Goal: Task Accomplishment & Management: Use online tool/utility

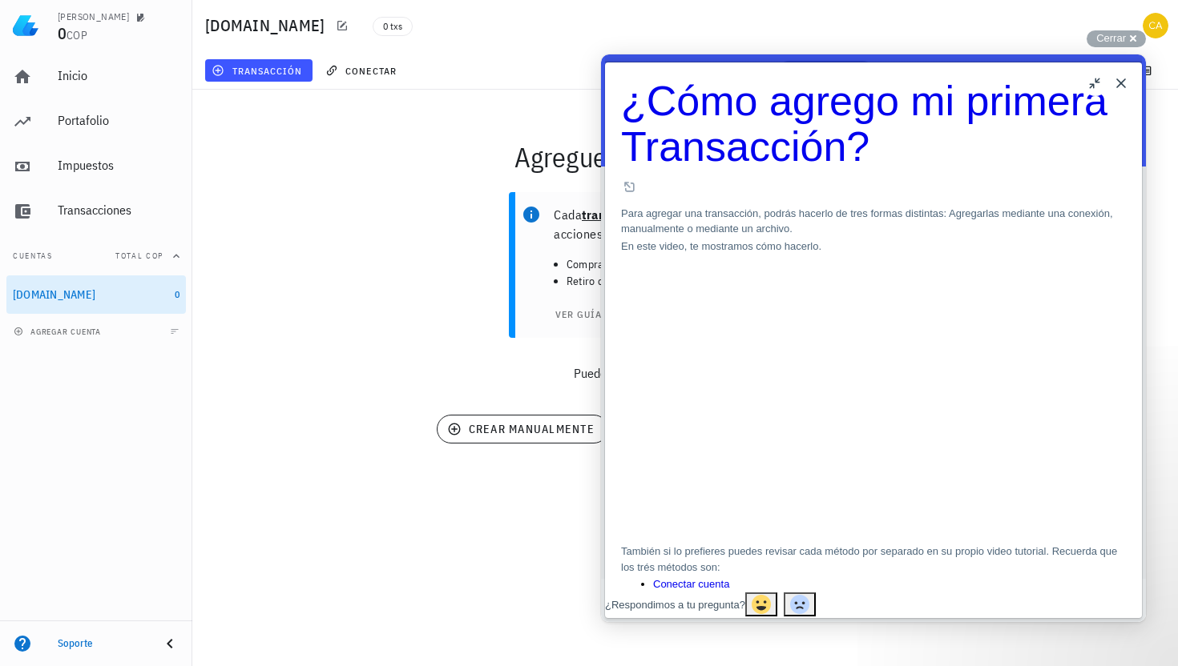
click at [1097, 86] on button "u" at bounding box center [1095, 83] width 26 height 26
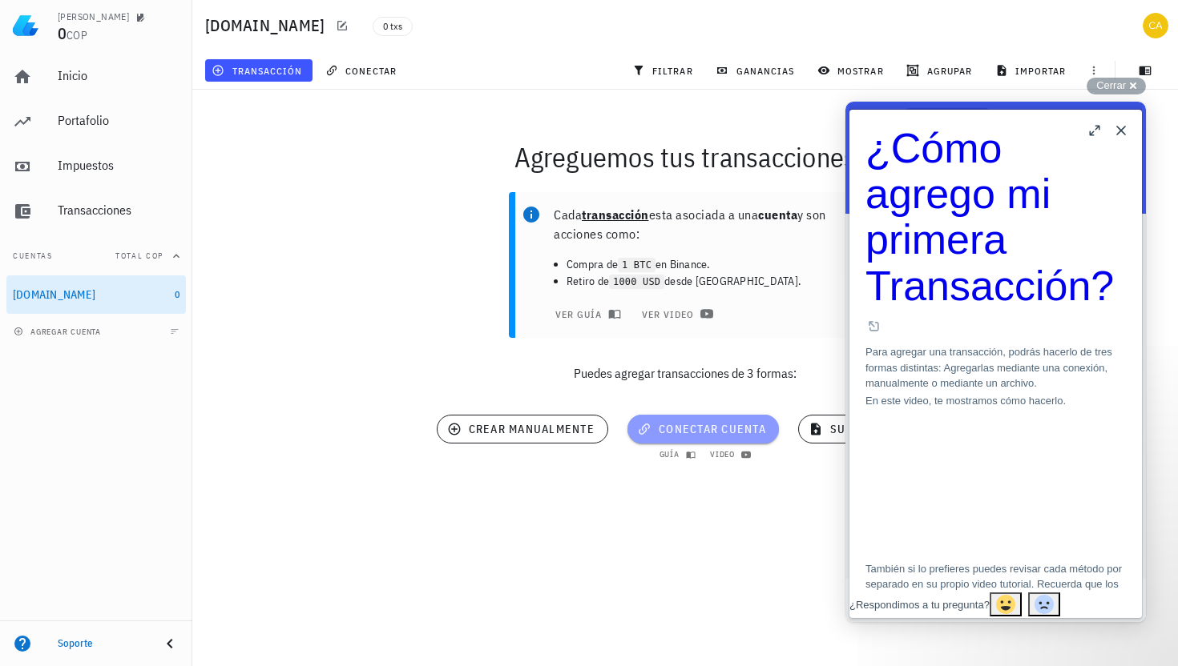
click at [707, 429] on span "conectar cuenta" at bounding box center [703, 429] width 126 height 14
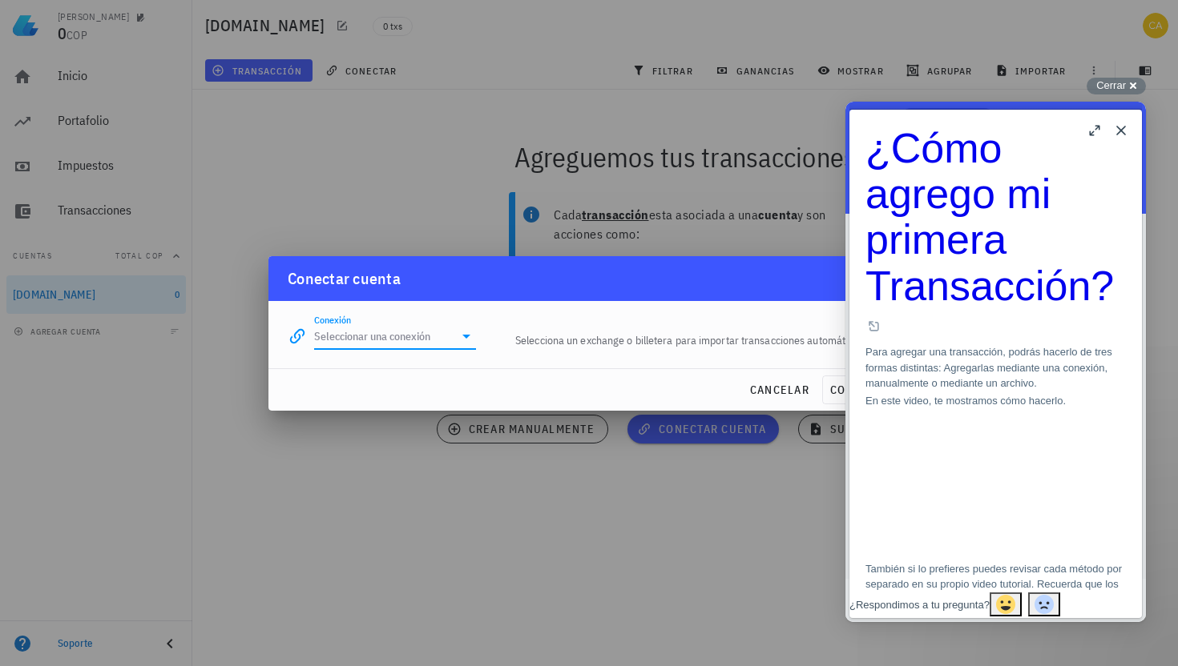
click at [440, 329] on input "Conexión" at bounding box center [383, 337] width 139 height 26
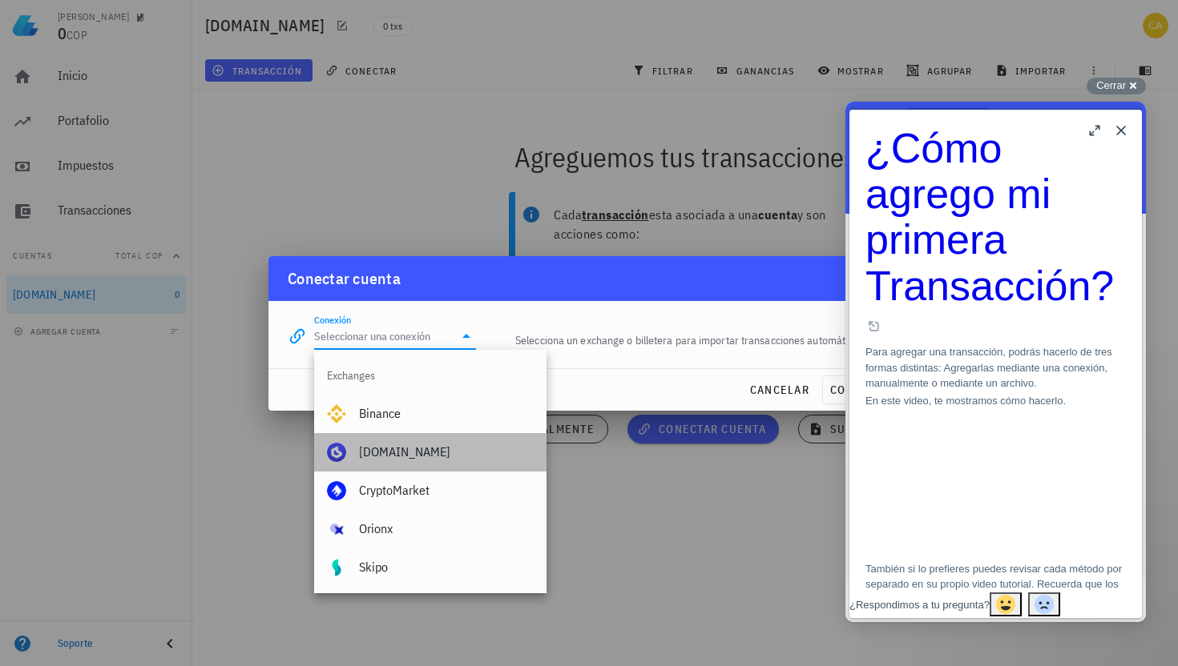
click at [457, 462] on div "Buda.com" at bounding box center [446, 452] width 175 height 34
type input "Buda.com"
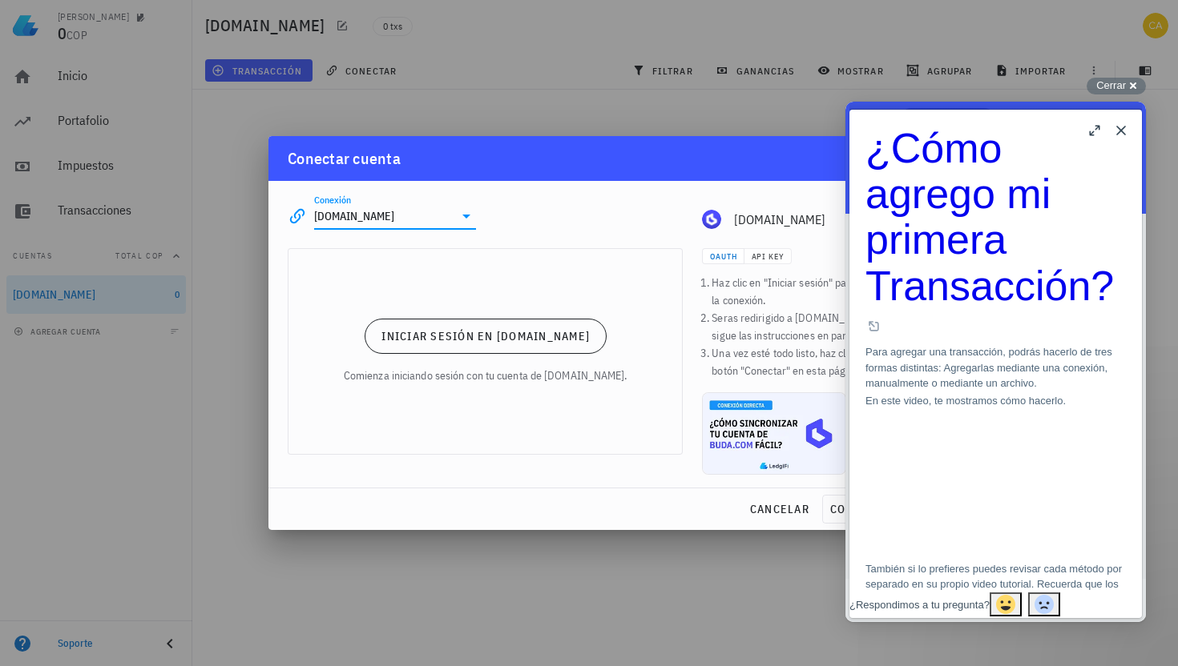
click at [1095, 131] on button "b" at bounding box center [1095, 131] width 26 height 26
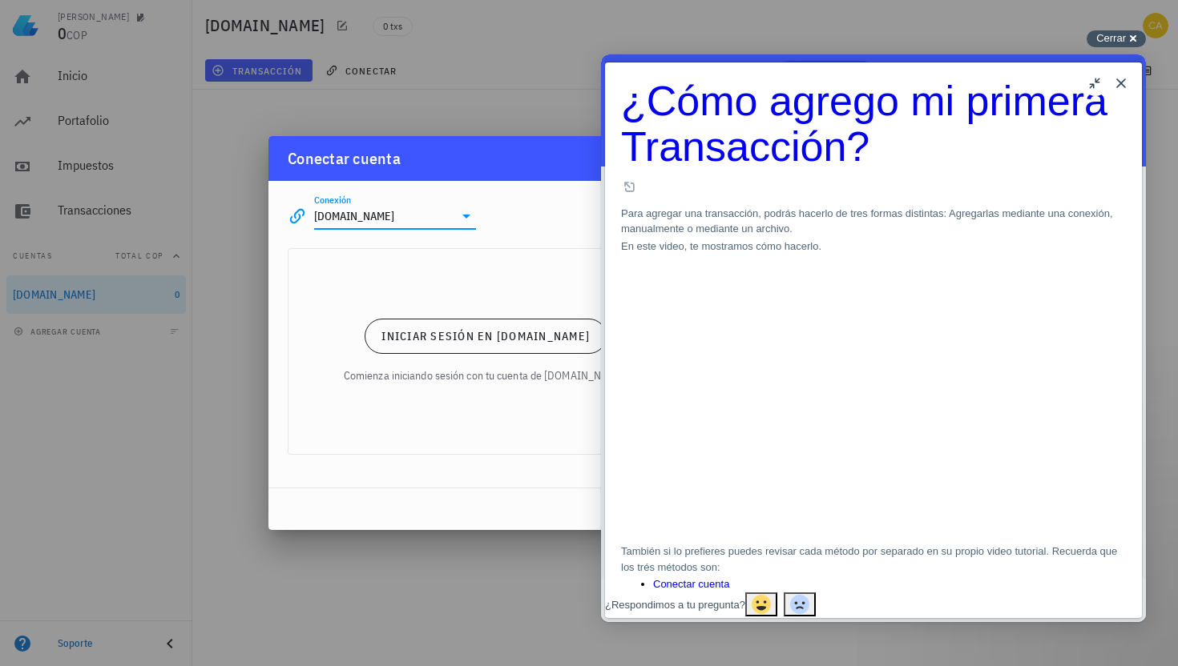
click at [1125, 38] on span "Cerrar" at bounding box center [1111, 38] width 30 height 12
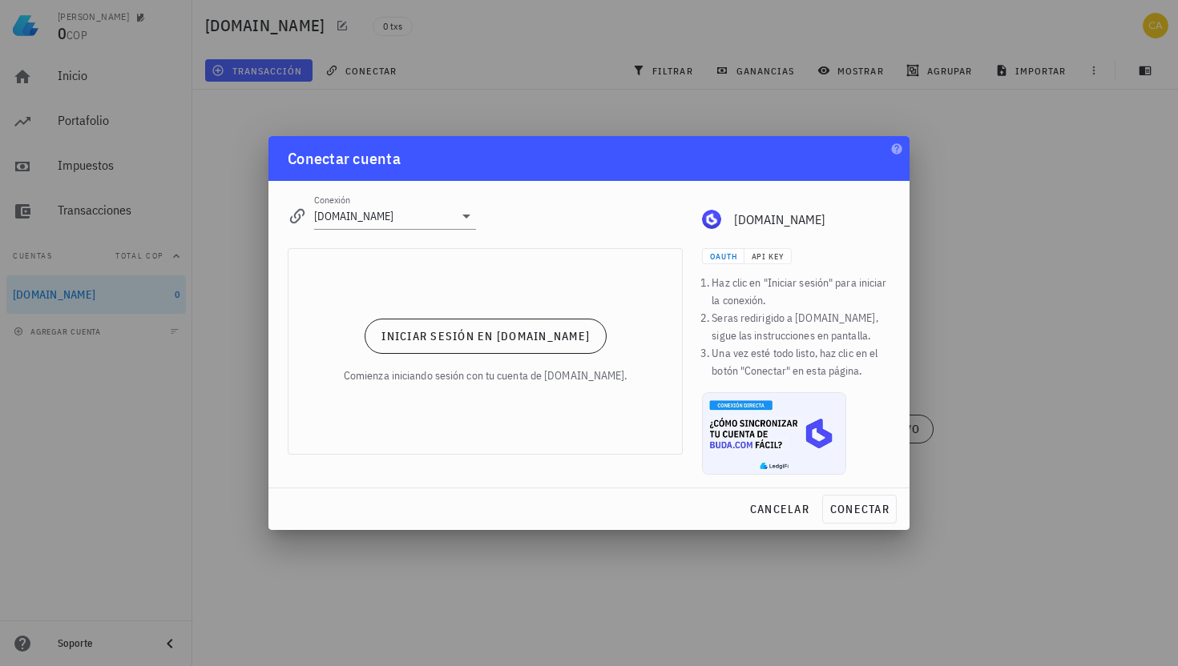
click at [993, 160] on div at bounding box center [589, 333] width 1178 height 666
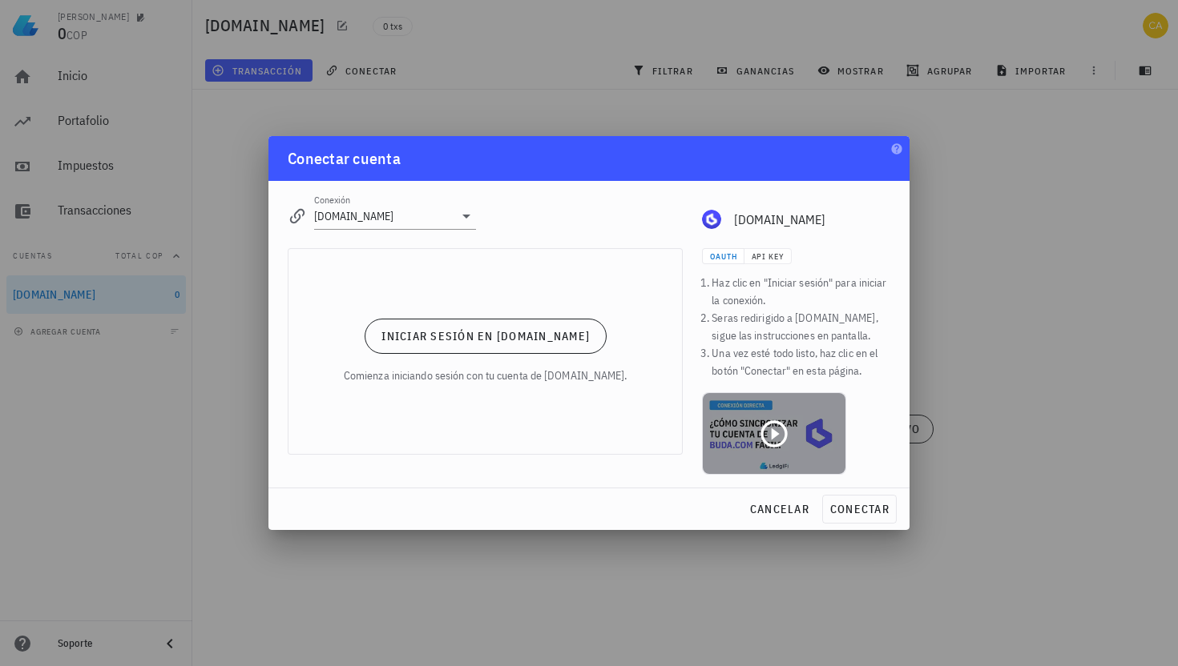
click at [781, 449] on icon at bounding box center [774, 434] width 32 height 32
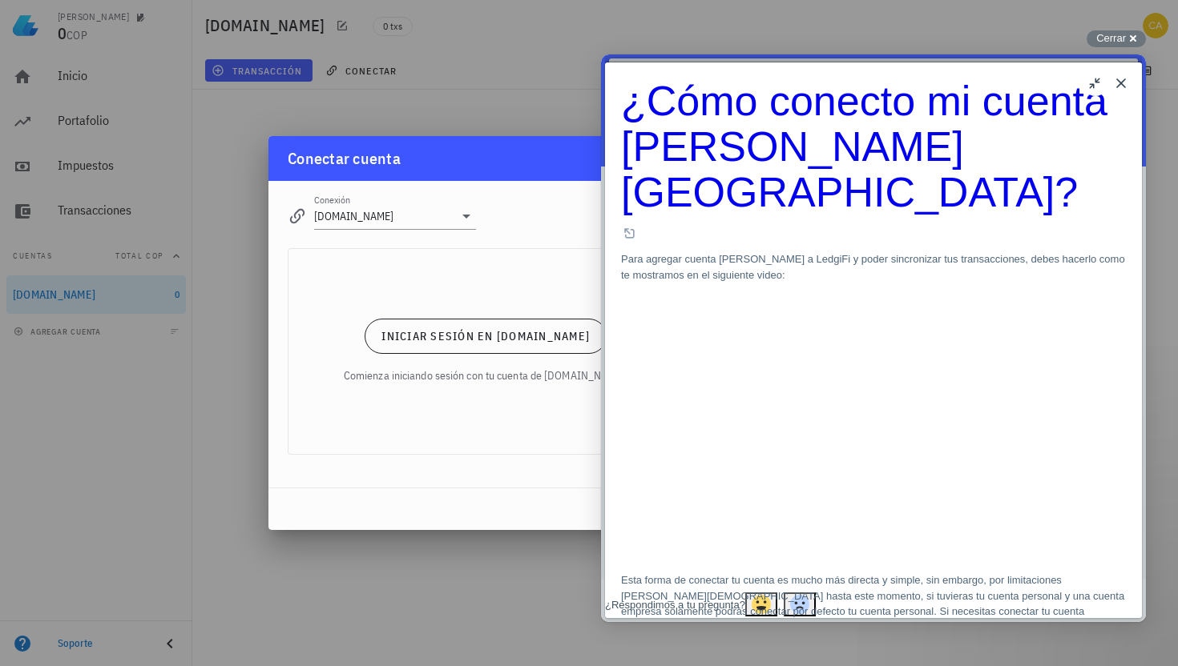
click at [1118, 76] on button "Close" at bounding box center [1121, 83] width 26 height 26
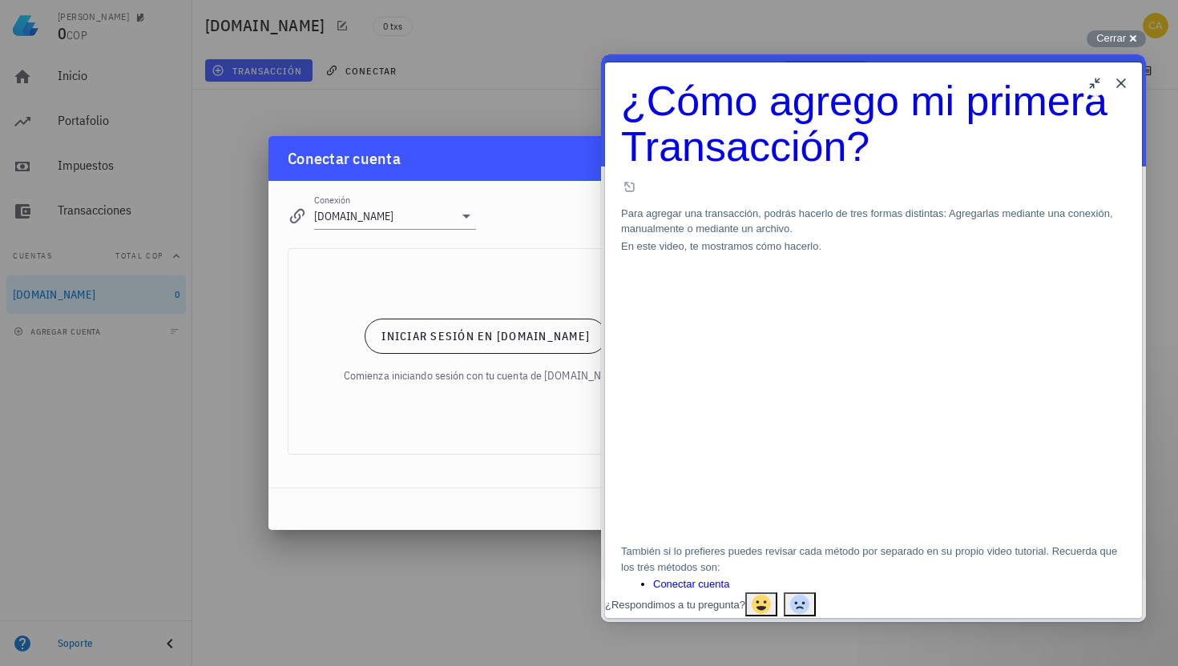
click at [1126, 80] on button "Close" at bounding box center [1121, 83] width 26 height 26
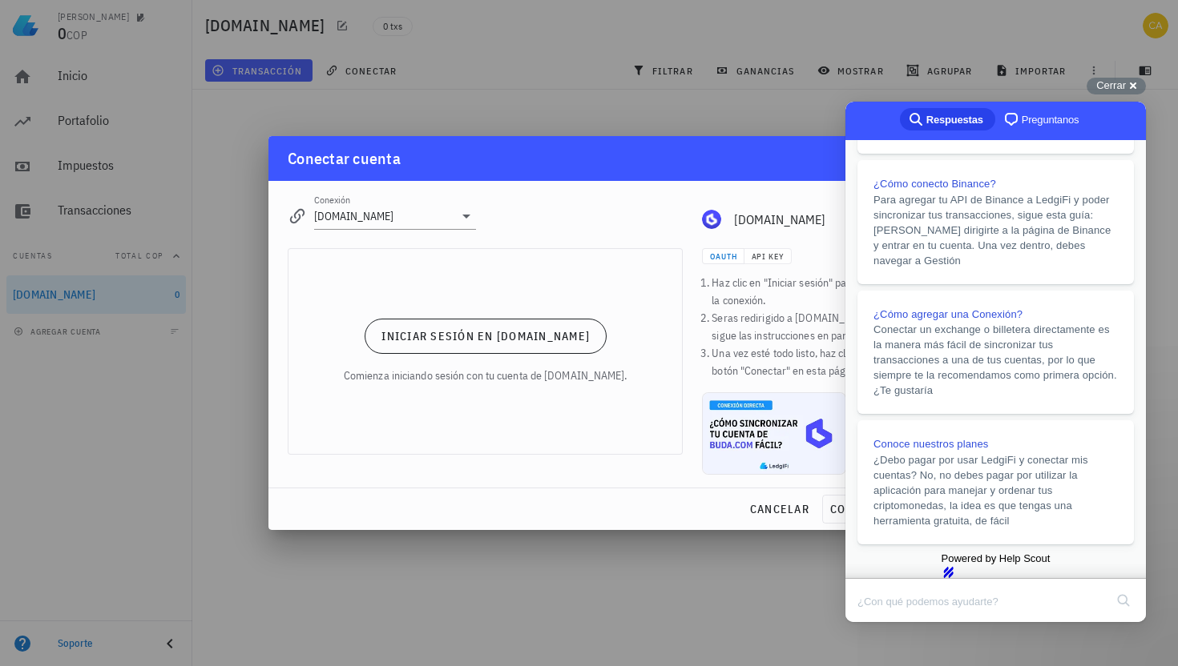
scroll to position [339, 0]
